Goal: Find specific page/section: Find specific page/section

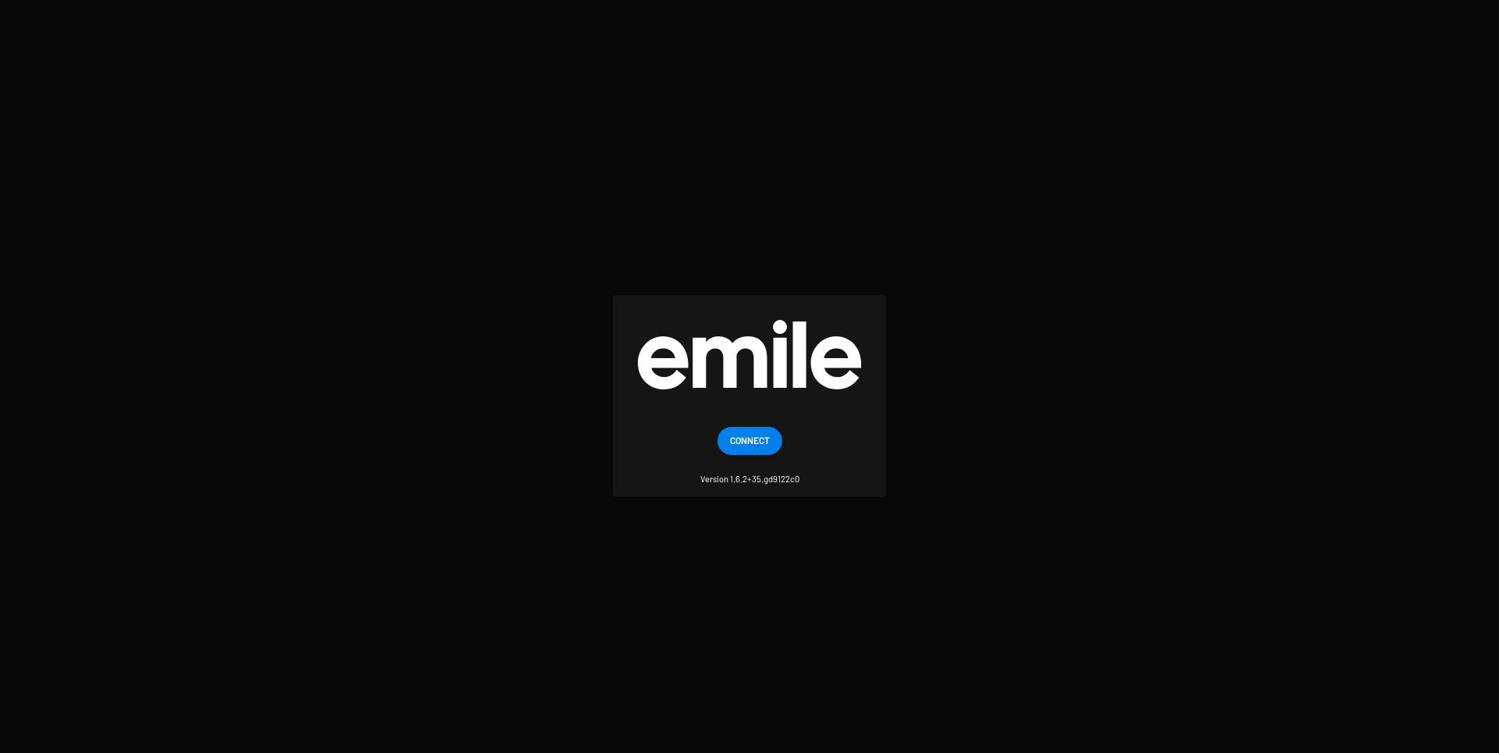
click at [758, 447] on span "Connect" at bounding box center [750, 440] width 40 height 28
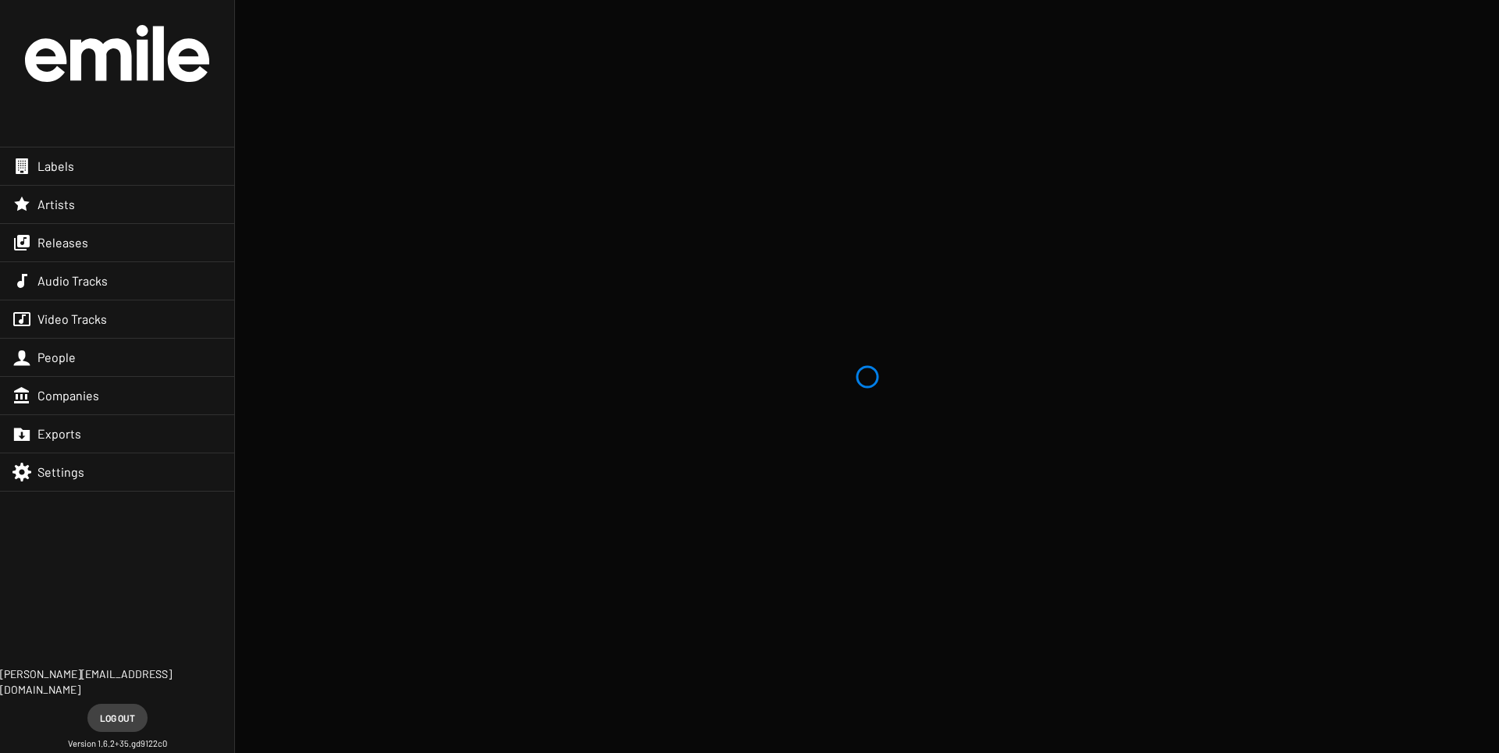
click at [110, 170] on div "Labels" at bounding box center [117, 166] width 234 height 37
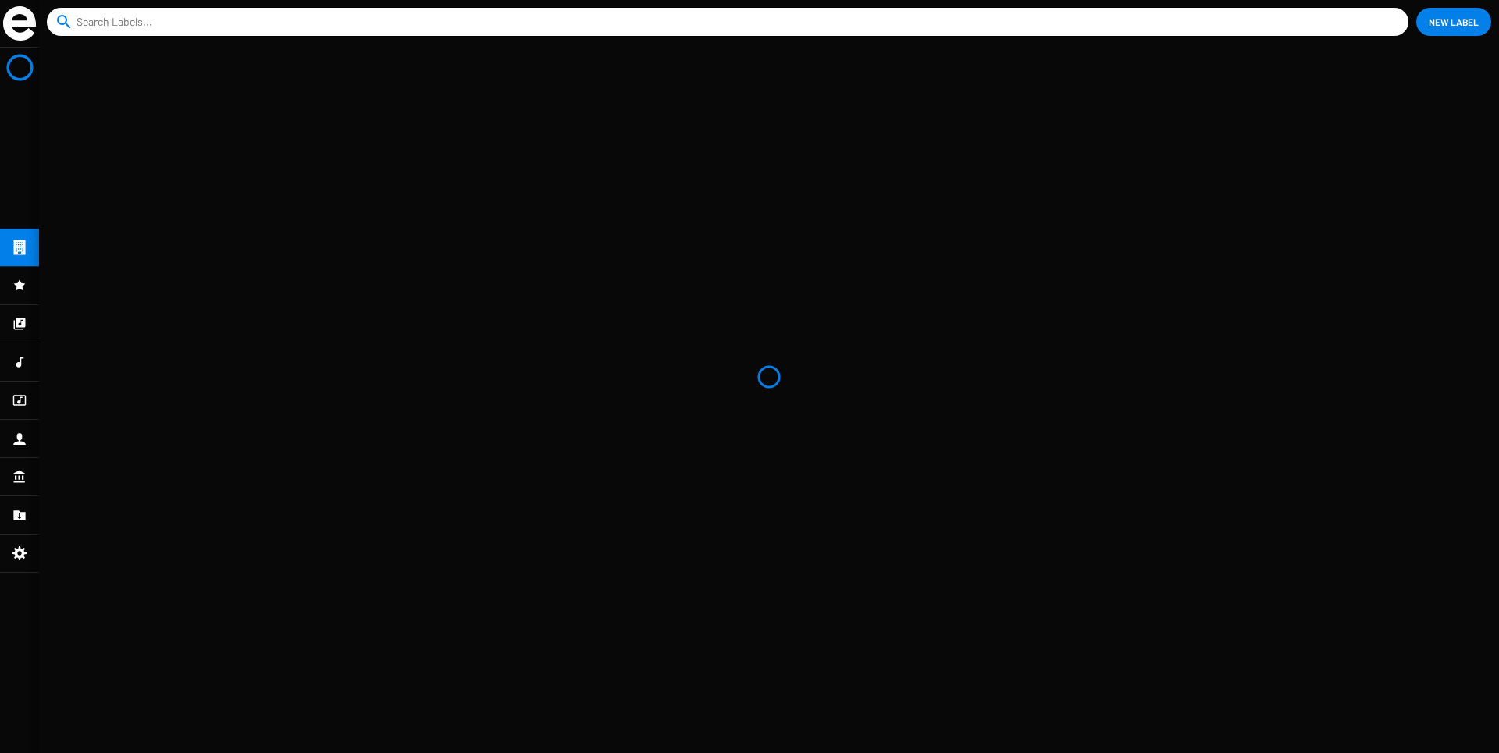
click at [199, 16] on input at bounding box center [730, 22] width 1308 height 28
type input "mutant"
click at [97, 102] on img at bounding box center [99, 93] width 98 height 98
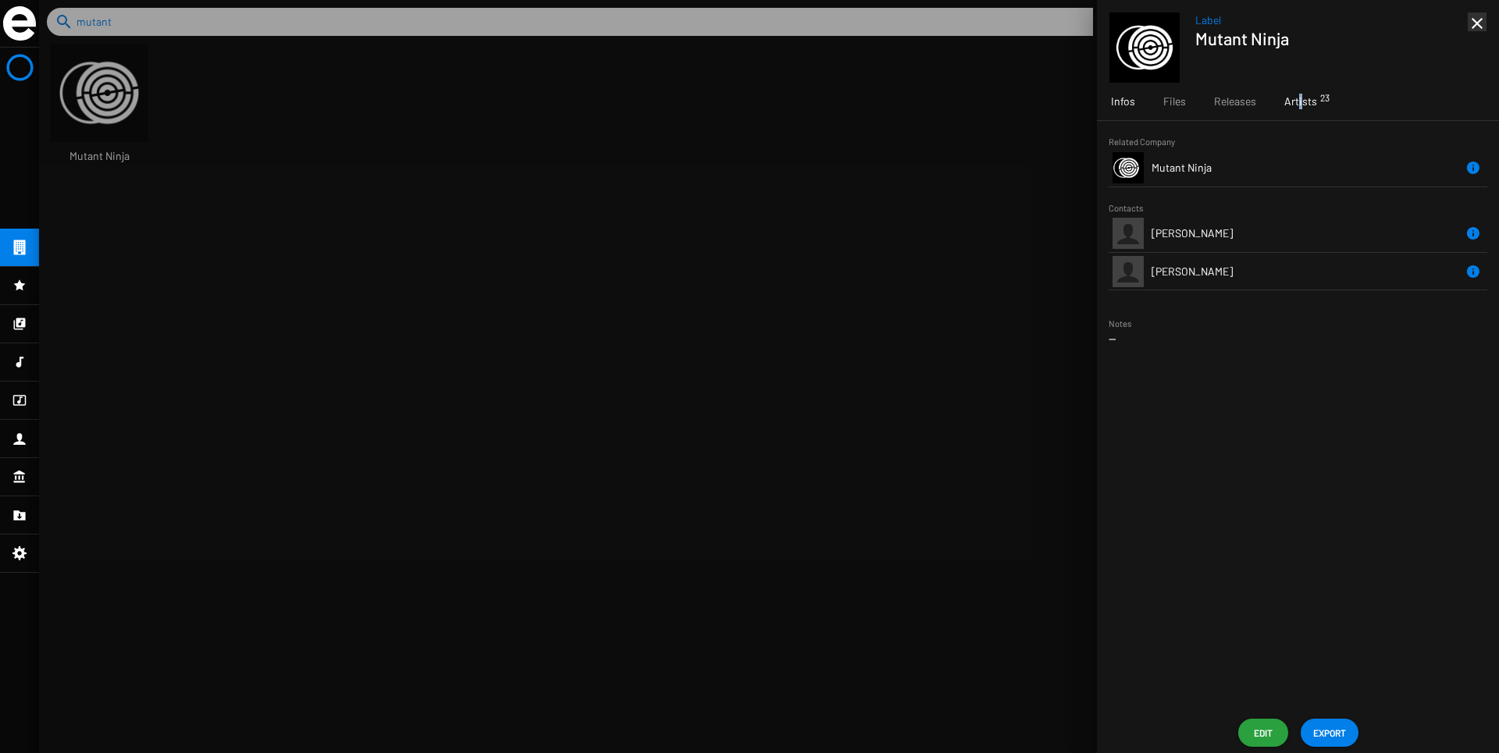
click at [1296, 108] on span "Artists 23" at bounding box center [1300, 102] width 33 height 16
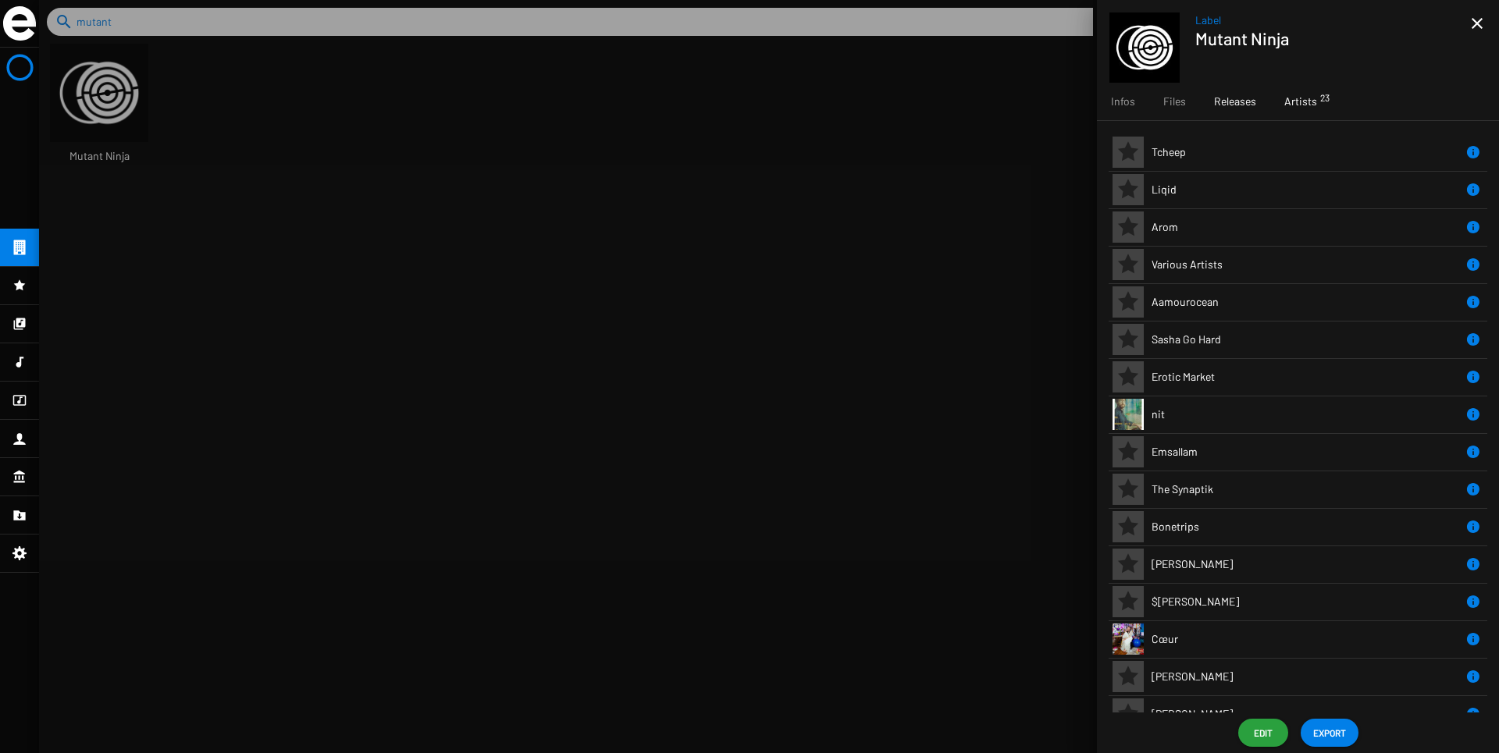
click at [1221, 108] on span "Releases" at bounding box center [1235, 102] width 42 height 16
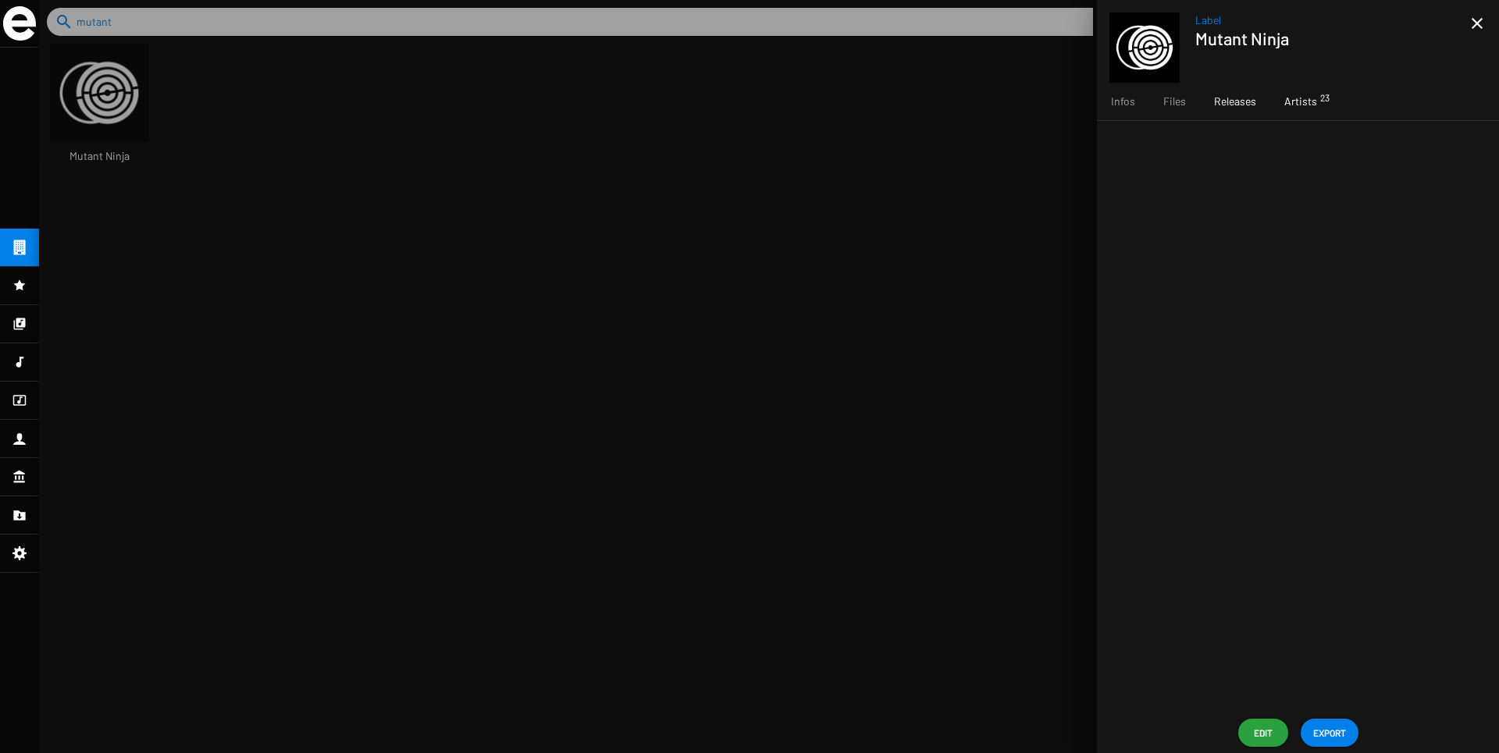
click at [1282, 95] on div "Artists 23" at bounding box center [1300, 101] width 61 height 37
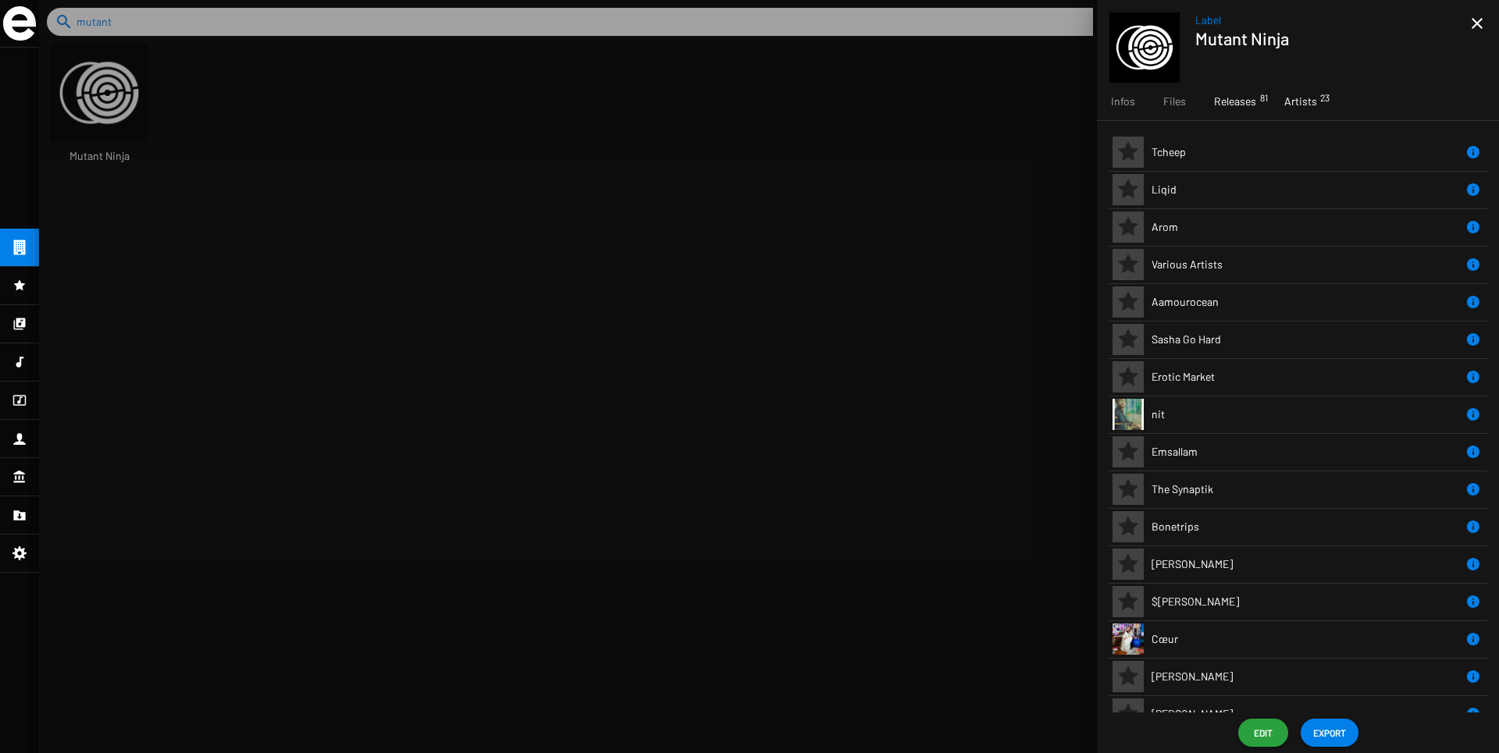
click at [1224, 109] on div "Releases 81" at bounding box center [1235, 101] width 70 height 37
